Goal: Information Seeking & Learning: Learn about a topic

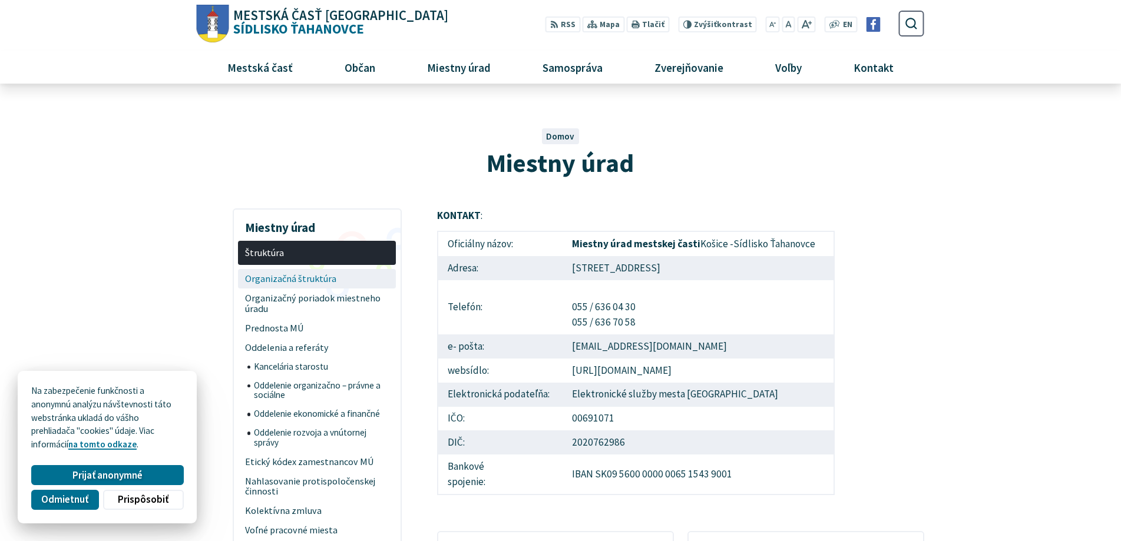
click at [305, 277] on span "Organizačná štruktúra" at bounding box center [317, 278] width 144 height 19
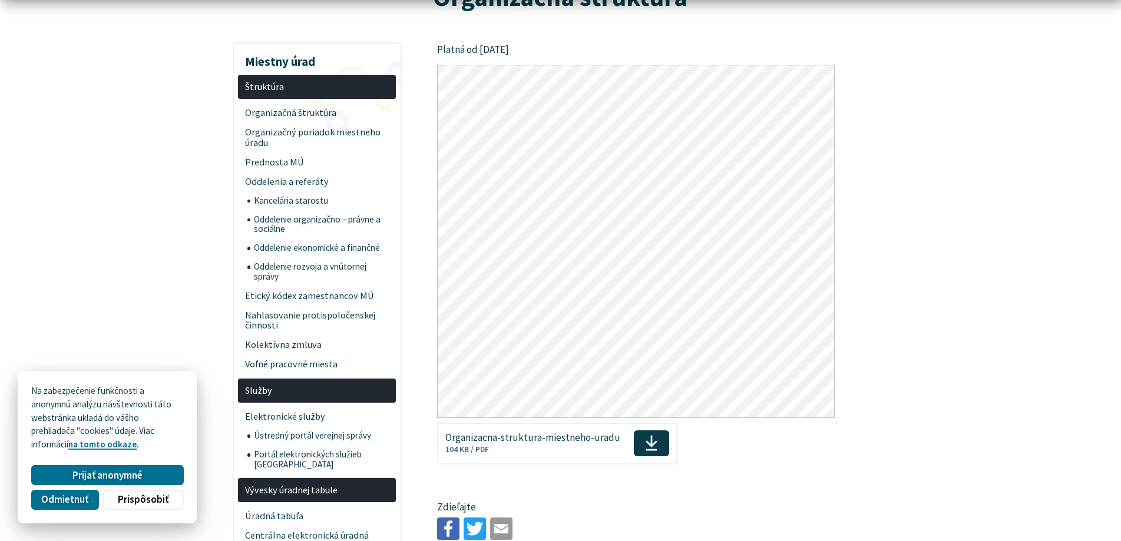
scroll to position [177, 0]
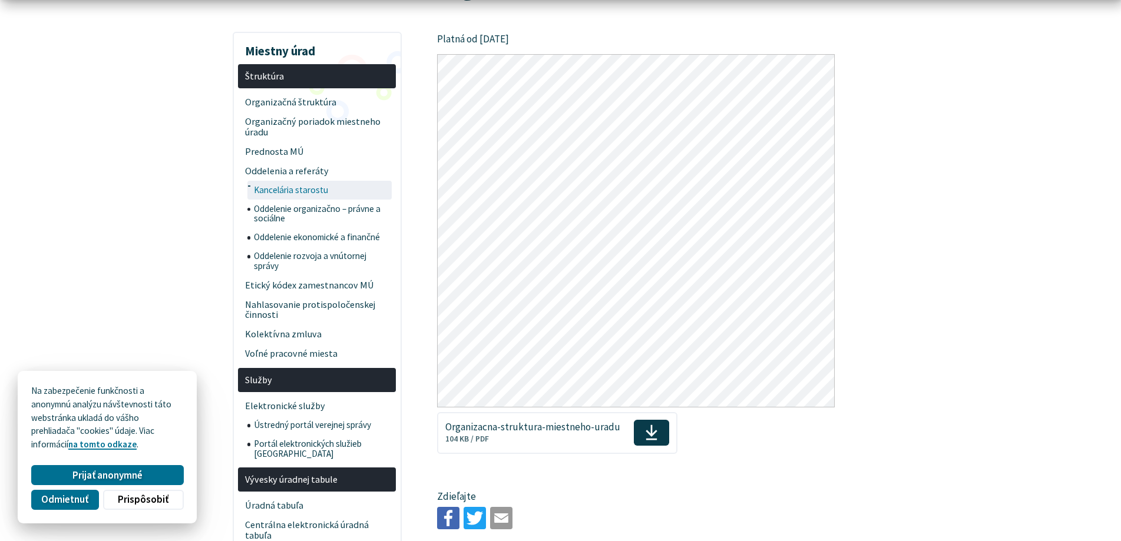
click at [358, 188] on span "Kancelária starostu" at bounding box center [321, 190] width 135 height 19
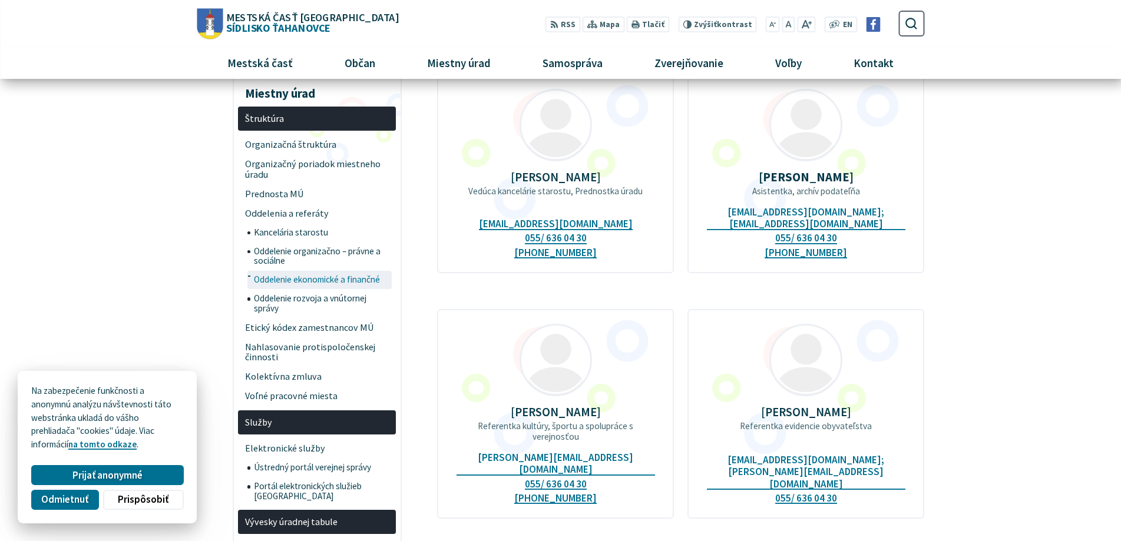
scroll to position [118, 0]
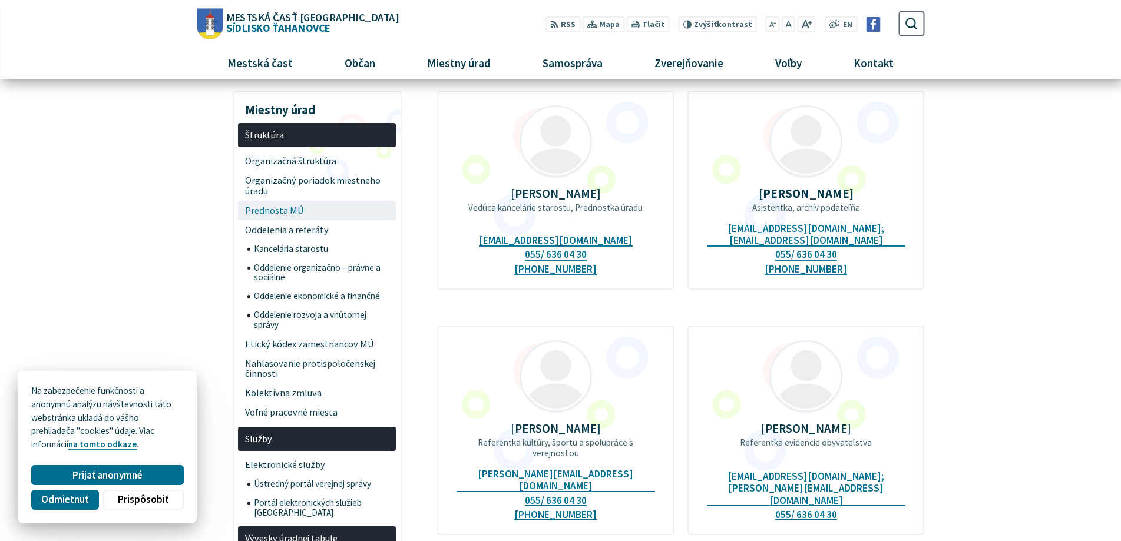
click at [303, 207] on span "Prednosta MÚ" at bounding box center [317, 210] width 144 height 19
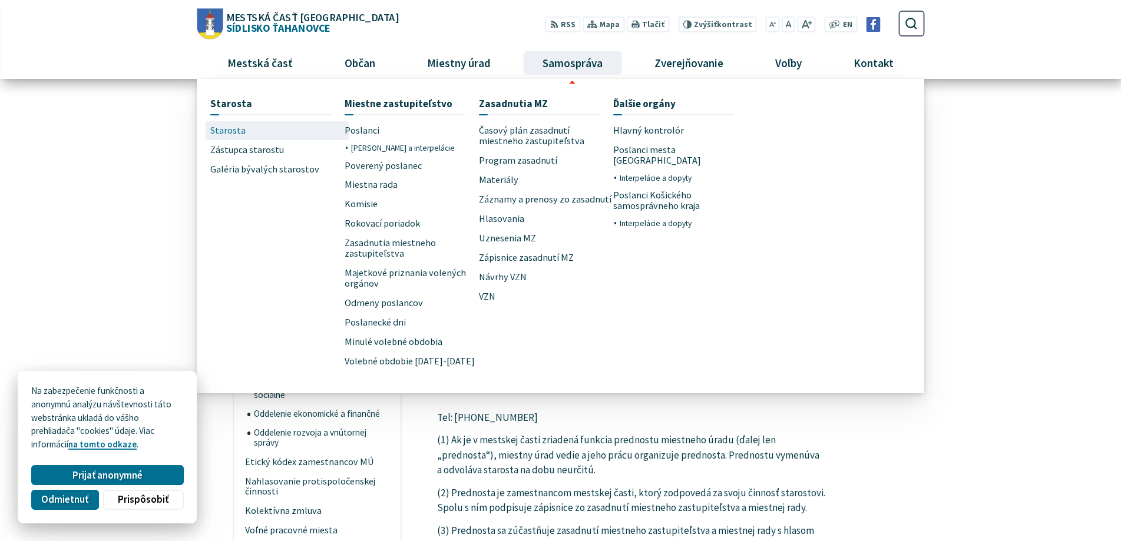
click at [241, 133] on span "Starosta" at bounding box center [227, 130] width 35 height 19
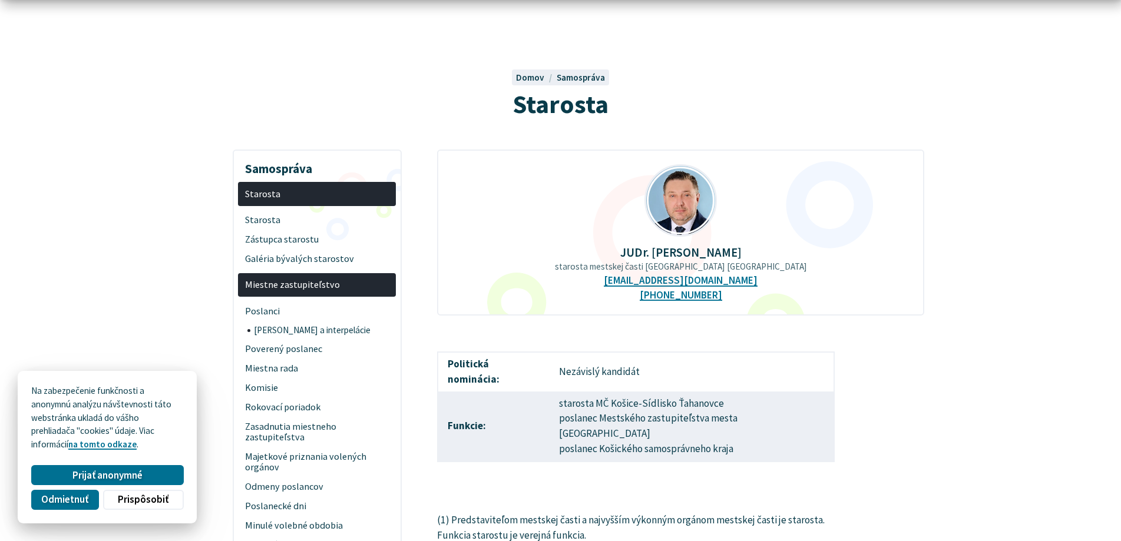
scroll to position [118, 0]
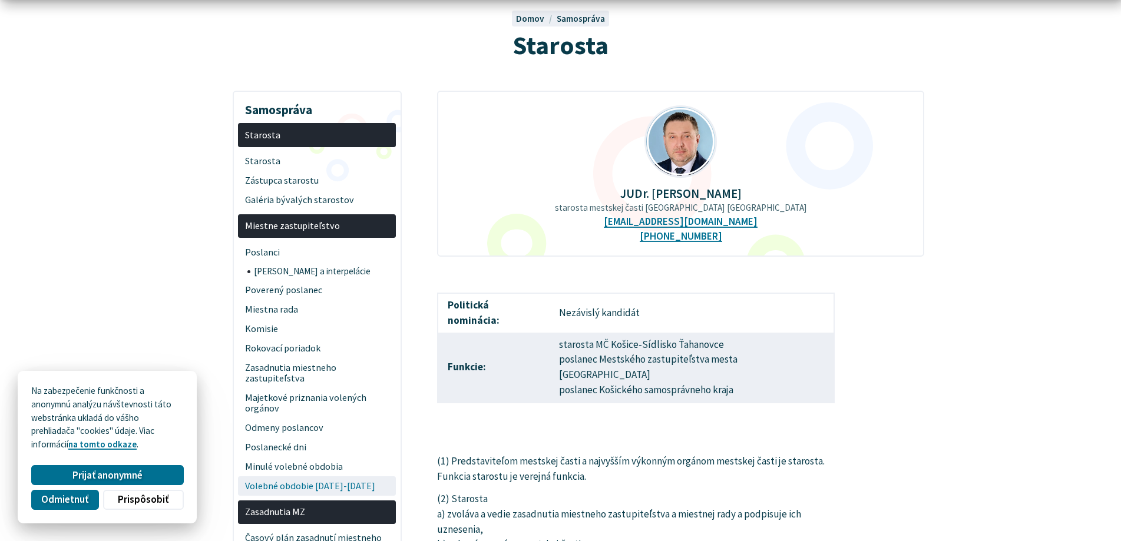
click at [343, 488] on span "Volebné obdobie [DATE]-[DATE]" at bounding box center [317, 485] width 144 height 19
click at [326, 198] on span "Galéria bývalých starostov" at bounding box center [317, 199] width 144 height 19
